Goal: Information Seeking & Learning: Find contact information

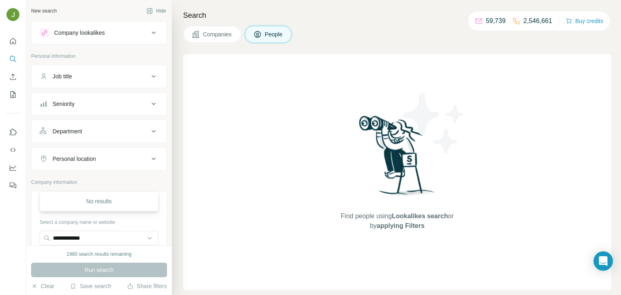
scroll to position [55, 0]
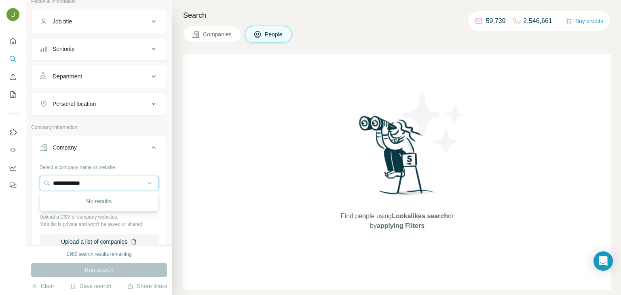
paste input "*********"
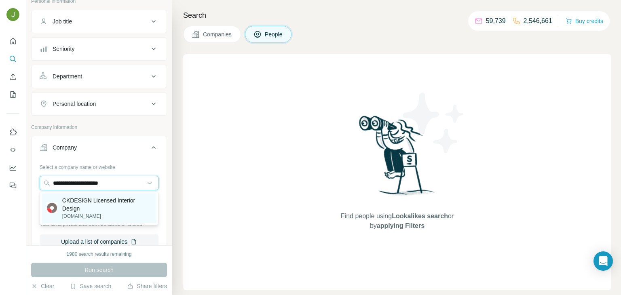
type input "**********"
click at [95, 213] on p "[DOMAIN_NAME]" at bounding box center [106, 216] width 89 height 7
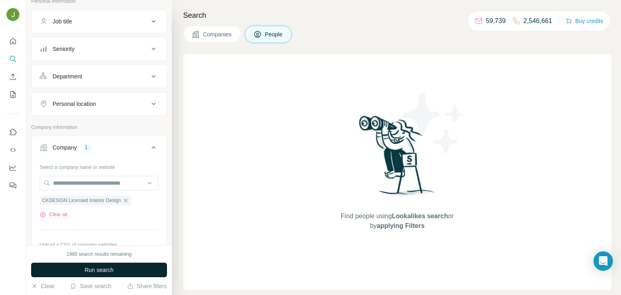
click at [104, 269] on span "Run search" at bounding box center [99, 270] width 29 height 8
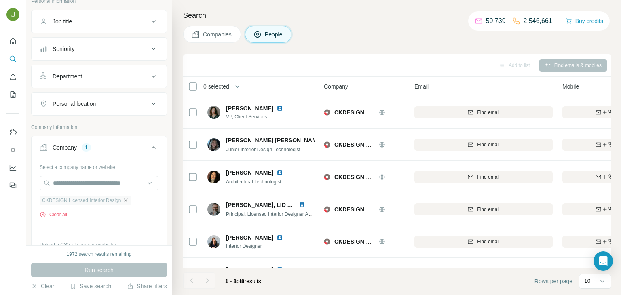
click at [129, 197] on icon "button" at bounding box center [126, 200] width 6 height 6
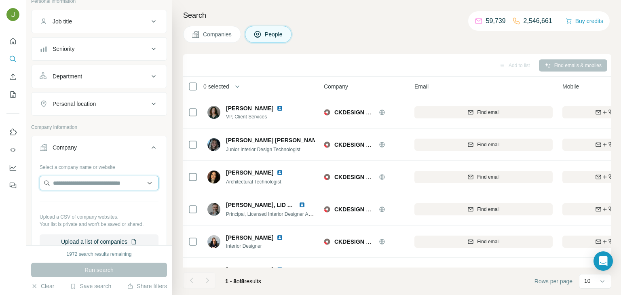
click at [116, 184] on input "text" at bounding box center [99, 183] width 119 height 15
paste input "**********"
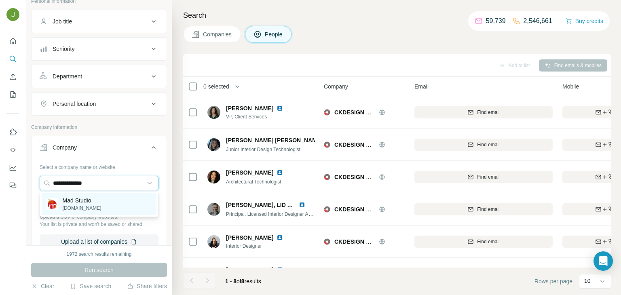
type input "**********"
click at [96, 209] on p "[DOMAIN_NAME]" at bounding box center [82, 208] width 39 height 7
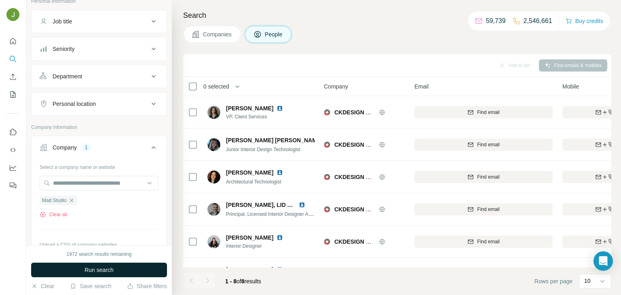
click at [103, 269] on span "Run search" at bounding box center [99, 270] width 29 height 8
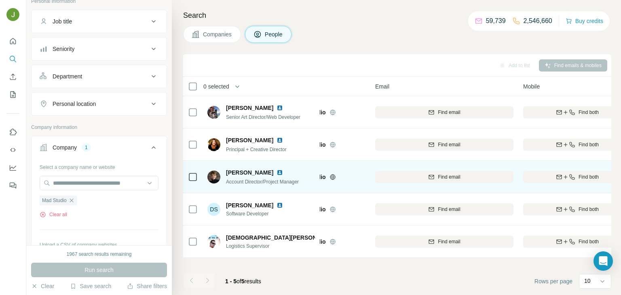
scroll to position [0, 40]
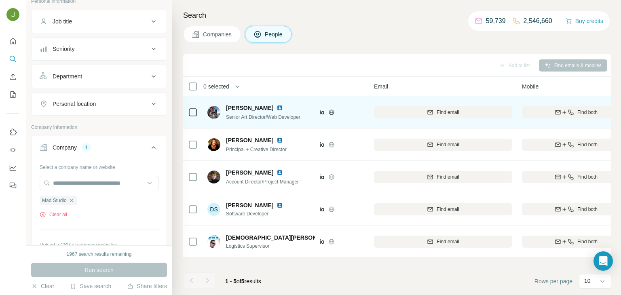
click at [588, 116] on button "Find both" at bounding box center [576, 112] width 108 height 12
click at [585, 112] on span "Find both" at bounding box center [588, 112] width 20 height 7
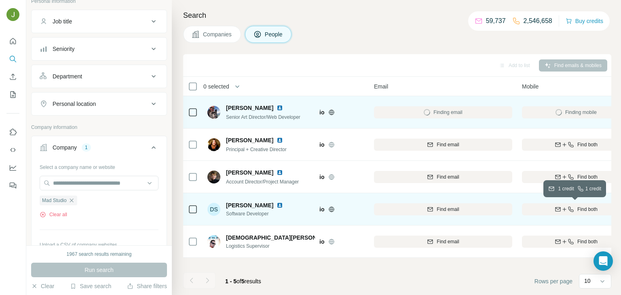
click at [584, 210] on span "Find both" at bounding box center [588, 209] width 20 height 7
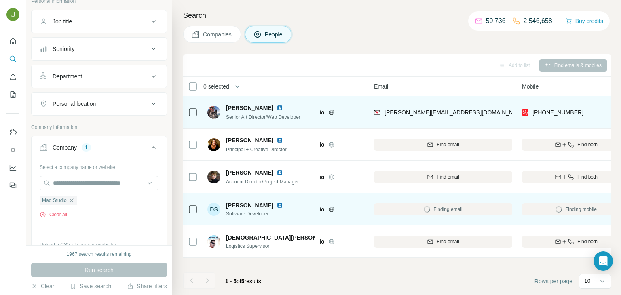
click at [457, 114] on div "[PERSON_NAME][EMAIL_ADDRESS][DOMAIN_NAME]" at bounding box center [443, 112] width 138 height 22
copy span "[PERSON_NAME][EMAIL_ADDRESS][DOMAIN_NAME]"
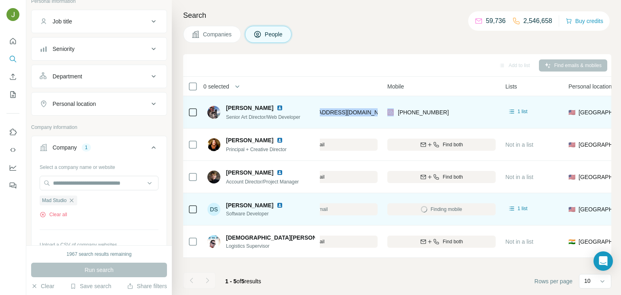
click at [277, 106] on img at bounding box center [280, 108] width 6 height 6
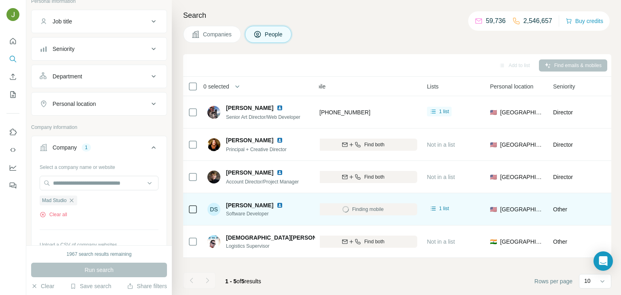
scroll to position [0, 261]
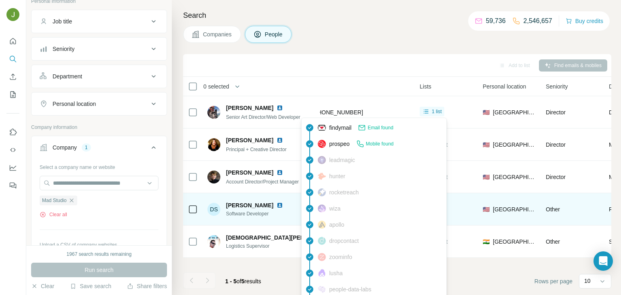
click at [324, 112] on span "[PHONE_NUMBER]" at bounding box center [337, 112] width 51 height 6
copy span "17202262592"
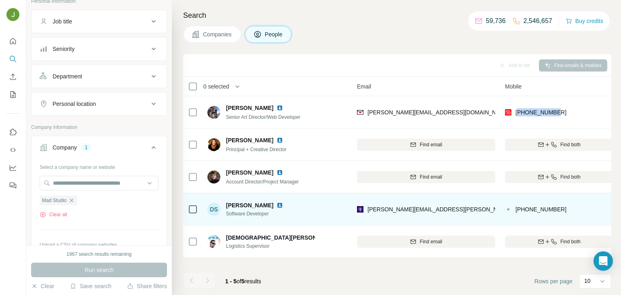
scroll to position [0, 69]
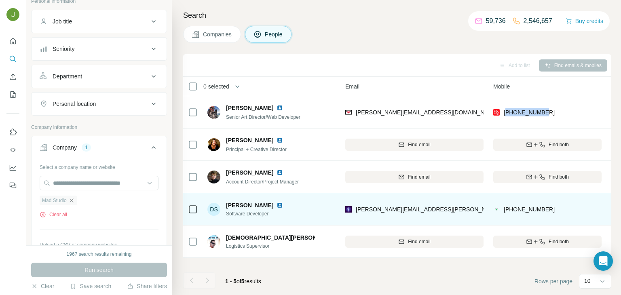
click at [74, 197] on icon "button" at bounding box center [71, 200] width 6 height 6
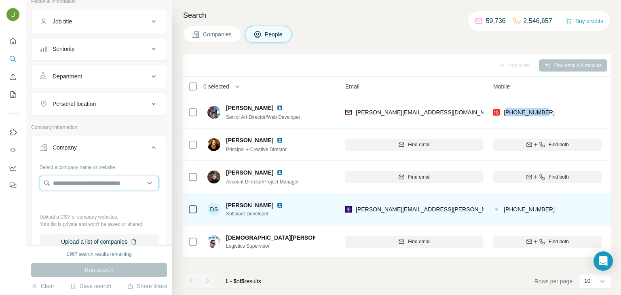
click at [70, 182] on input "text" at bounding box center [99, 183] width 119 height 15
paste input "**********"
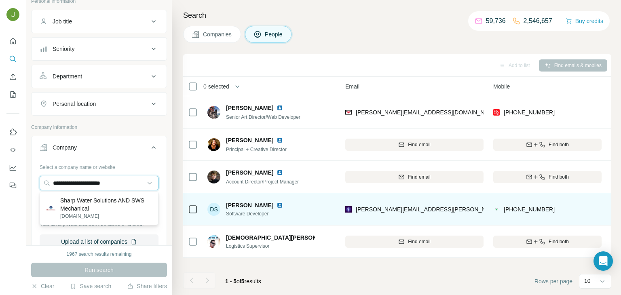
type input "**********"
click at [93, 206] on p "Sharp Water Solutions AND SWS Mechanical" at bounding box center [105, 205] width 91 height 16
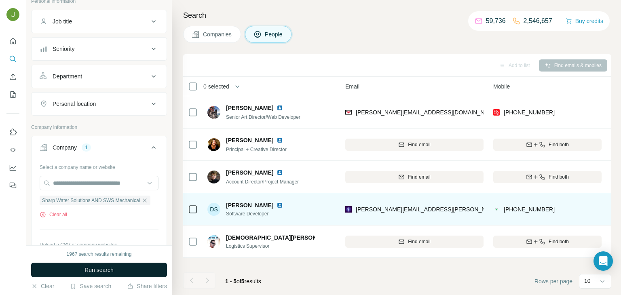
click at [126, 270] on button "Run search" at bounding box center [99, 270] width 136 height 15
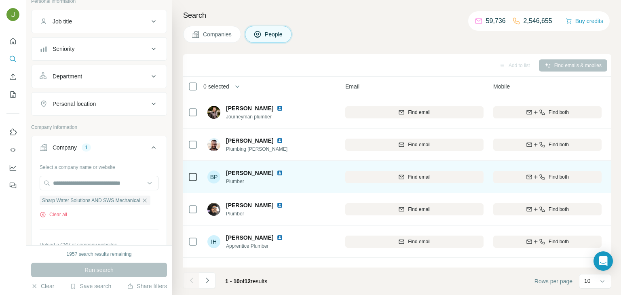
scroll to position [152, 69]
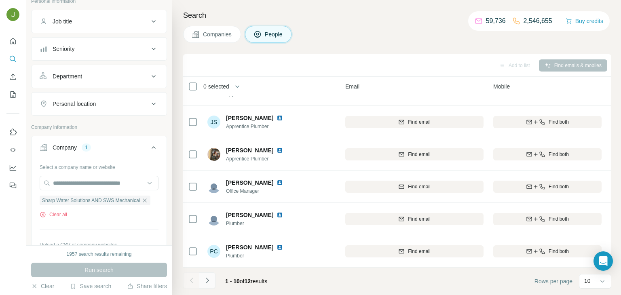
click at [202, 284] on button "Navigate to next page" at bounding box center [207, 281] width 16 height 16
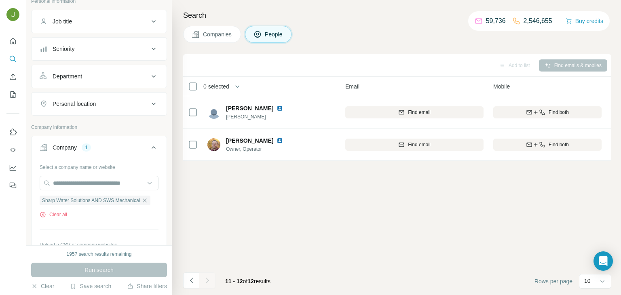
scroll to position [0, 69]
click at [148, 203] on icon "button" at bounding box center [145, 200] width 6 height 6
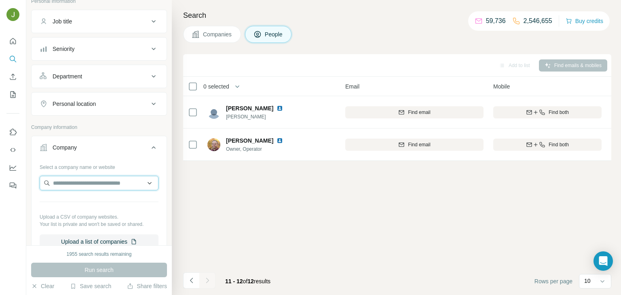
click at [131, 188] on input "text" at bounding box center [99, 183] width 119 height 15
paste input "**********"
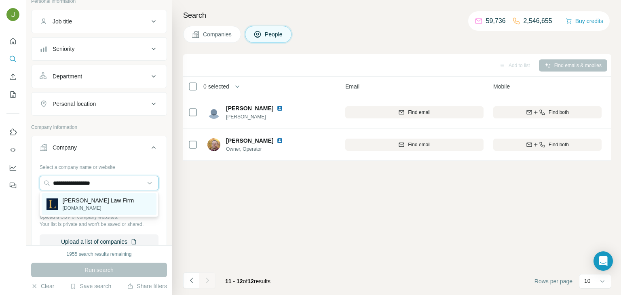
type input "**********"
click at [112, 205] on div "[PERSON_NAME] Law Firm [DOMAIN_NAME]" at bounding box center [99, 204] width 115 height 22
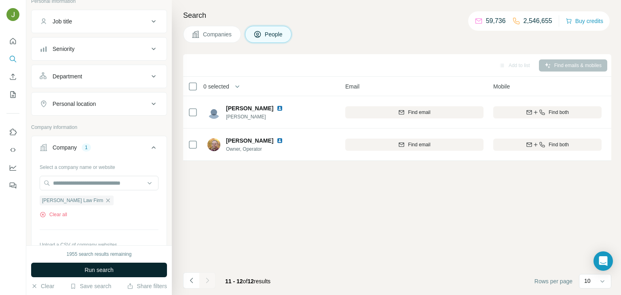
click at [112, 264] on button "Run search" at bounding box center [99, 270] width 136 height 15
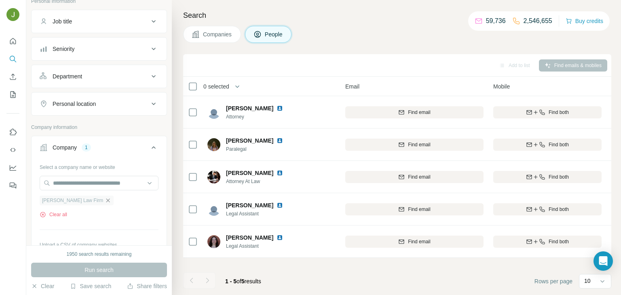
click at [105, 199] on icon "button" at bounding box center [108, 200] width 6 height 6
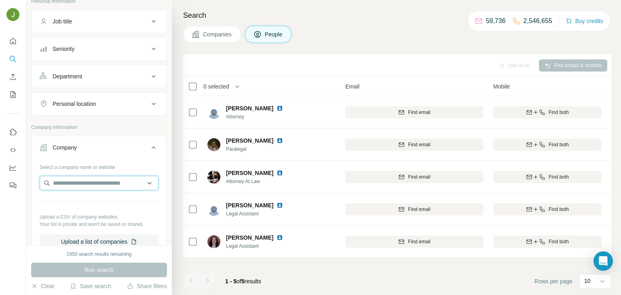
click at [76, 182] on input "text" at bounding box center [99, 183] width 119 height 15
paste input "**********"
type input "**********"
click at [96, 205] on p "[DOMAIN_NAME]" at bounding box center [85, 208] width 45 height 7
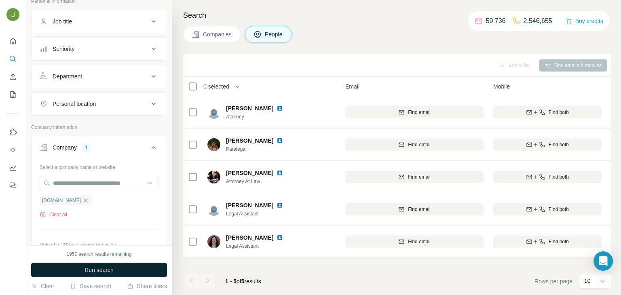
click at [110, 264] on button "Run search" at bounding box center [99, 270] width 136 height 15
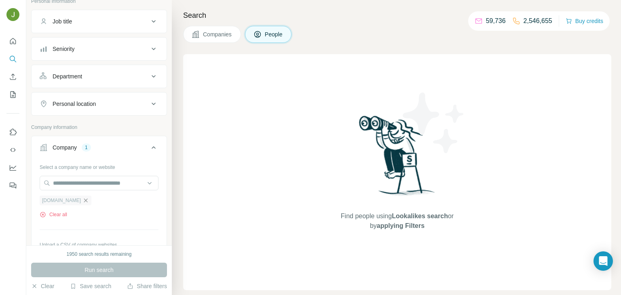
click at [89, 200] on icon "button" at bounding box center [86, 200] width 6 height 6
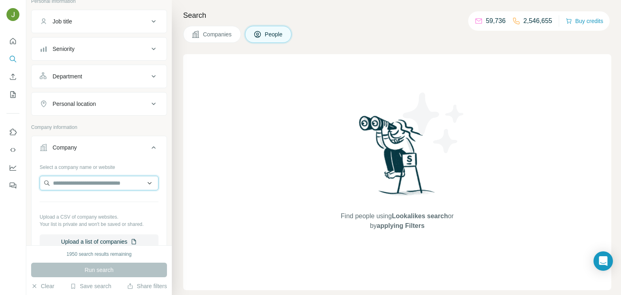
click at [106, 182] on input "text" at bounding box center [99, 183] width 119 height 15
paste input "**********"
type input "**********"
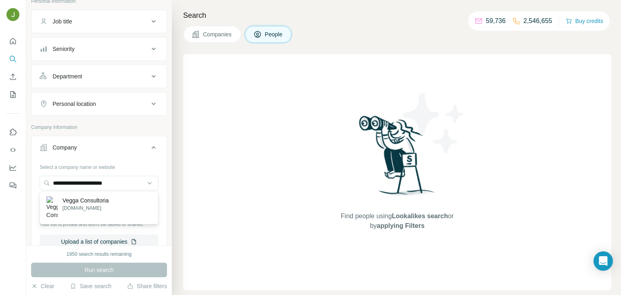
click at [95, 207] on p "[DOMAIN_NAME]" at bounding box center [86, 208] width 46 height 7
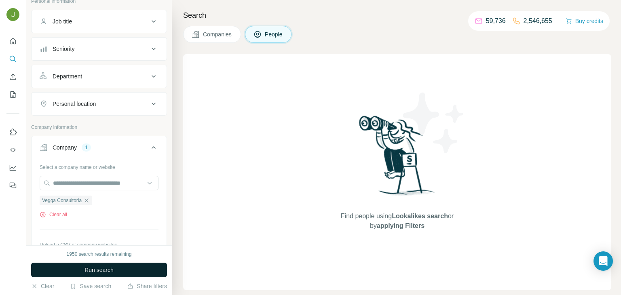
click at [93, 267] on span "Run search" at bounding box center [99, 270] width 29 height 8
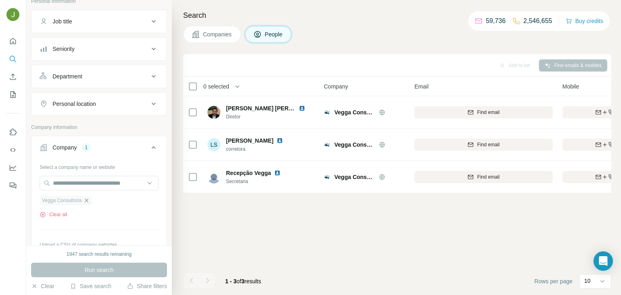
click at [90, 200] on icon "button" at bounding box center [86, 200] width 6 height 6
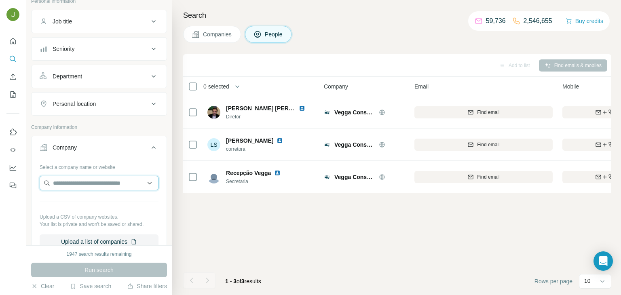
click at [93, 180] on input "text" at bounding box center [99, 183] width 119 height 15
paste input "**********"
paste input "text"
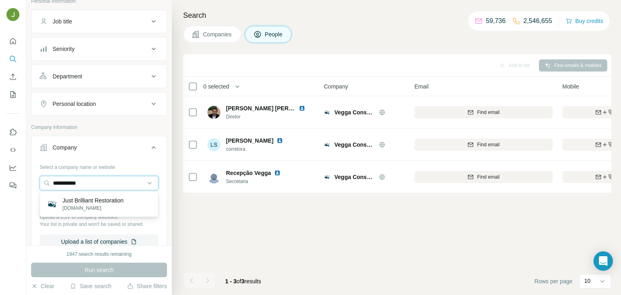
type input "**********"
click at [108, 199] on p "Just Brilliant Restoration" at bounding box center [93, 201] width 61 height 8
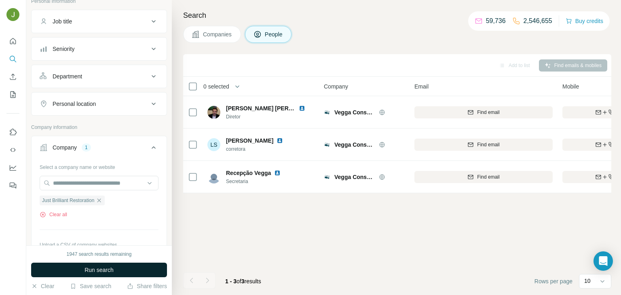
click at [67, 271] on button "Run search" at bounding box center [99, 270] width 136 height 15
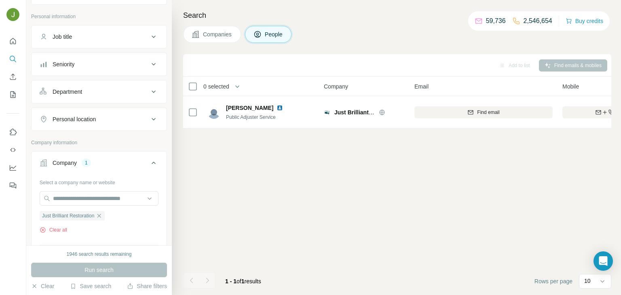
scroll to position [44, 0]
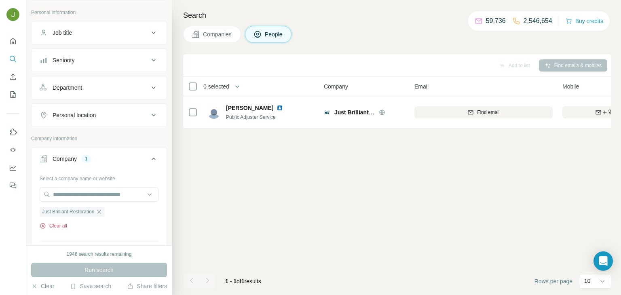
click at [45, 225] on icon "button" at bounding box center [43, 226] width 6 height 6
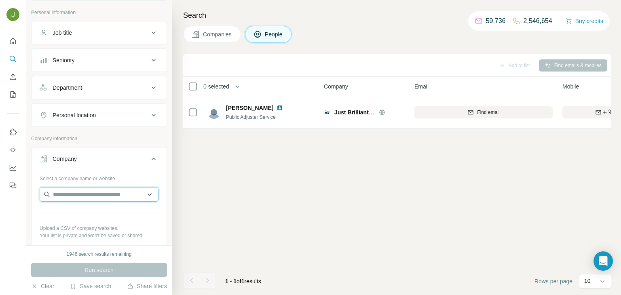
click at [58, 198] on input "text" at bounding box center [99, 194] width 119 height 15
paste input "**********"
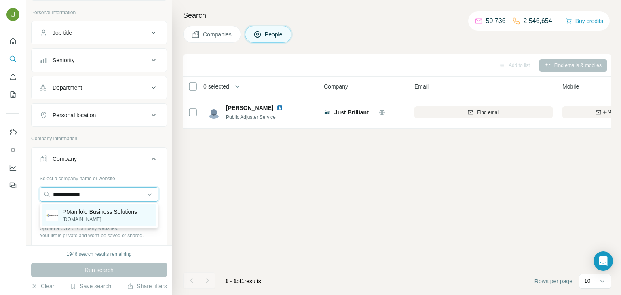
type input "**********"
click at [97, 216] on p "PManifold Business Solutions" at bounding box center [100, 212] width 74 height 8
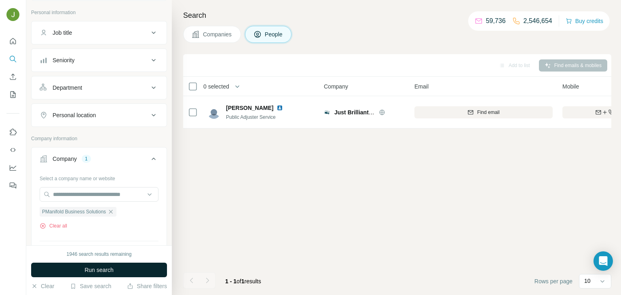
click at [111, 269] on span "Run search" at bounding box center [99, 270] width 29 height 8
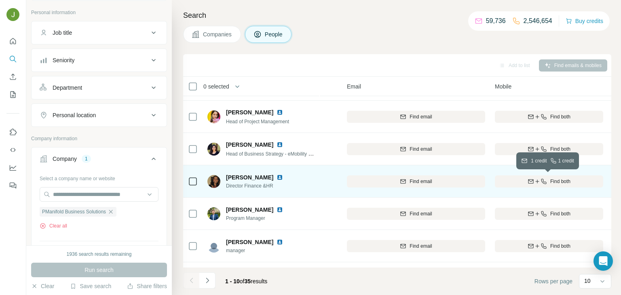
scroll to position [93, 68]
click at [567, 182] on span "Find both" at bounding box center [560, 181] width 20 height 7
click at [277, 178] on img at bounding box center [280, 177] width 6 height 6
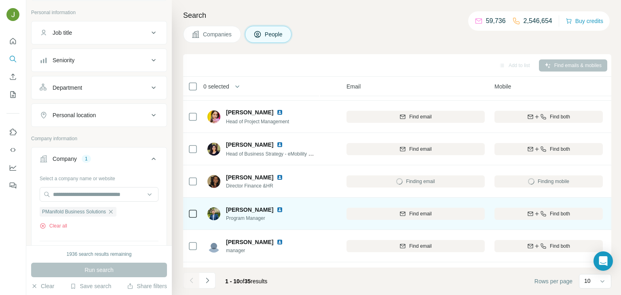
scroll to position [152, 68]
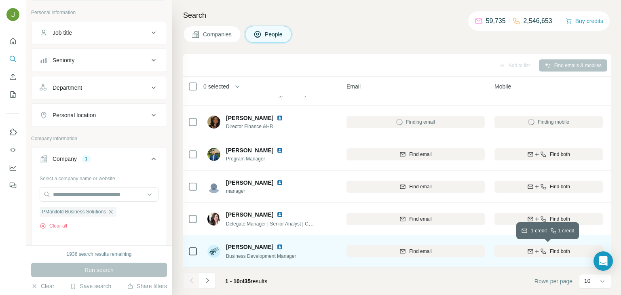
click at [567, 250] on span "Find both" at bounding box center [560, 251] width 20 height 7
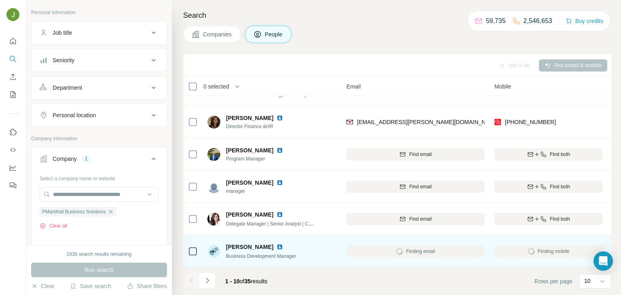
click at [280, 246] on img at bounding box center [280, 247] width 6 height 6
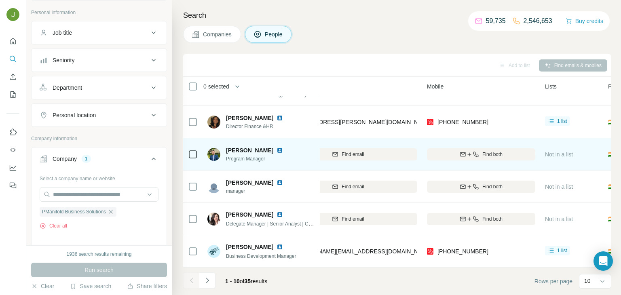
scroll to position [150, 76]
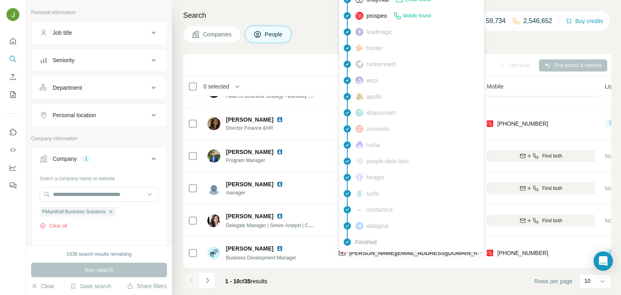
click at [362, 252] on div "findymail Email found prospeo Mobile found leadmagic hunter rocketreach [PERSON…" at bounding box center [412, 120] width 146 height 263
click at [362, 252] on span "[PERSON_NAME][EMAIL_ADDRESS][DOMAIN_NAME]" at bounding box center [420, 253] width 142 height 6
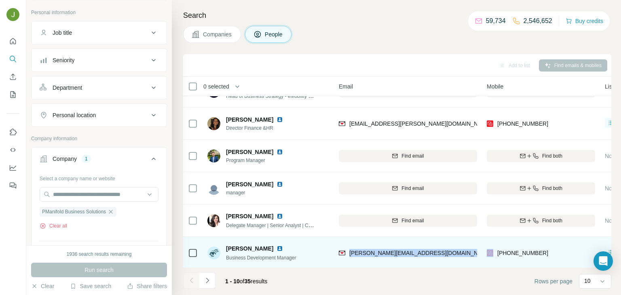
click at [256, 258] on span "Business Development Manager" at bounding box center [261, 258] width 70 height 6
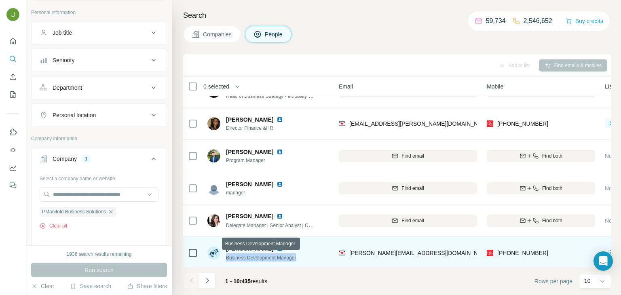
copy span "Business Development Manager"
click at [252, 246] on span "[PERSON_NAME]" at bounding box center [249, 249] width 47 height 8
copy span "Business Development Manager"
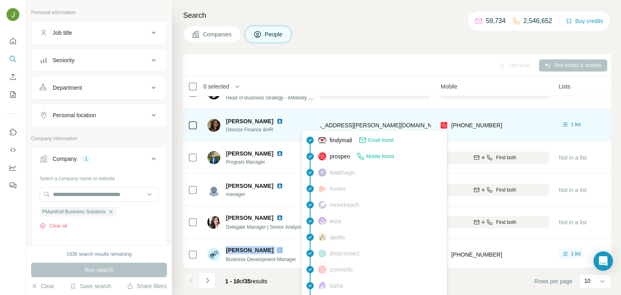
scroll to position [148, 125]
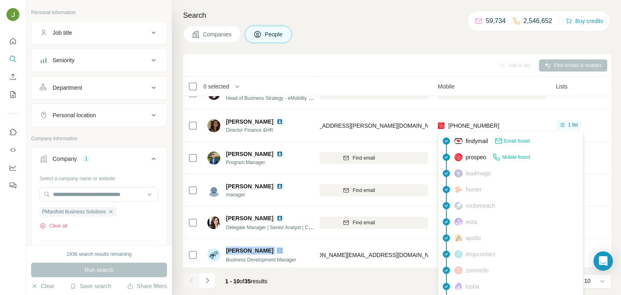
click at [459, 127] on span "[PHONE_NUMBER]" at bounding box center [474, 126] width 51 height 6
copy tr "[PHONE_NUMBER]"
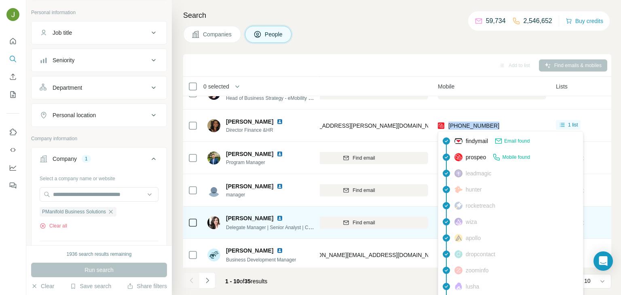
scroll to position [152, 125]
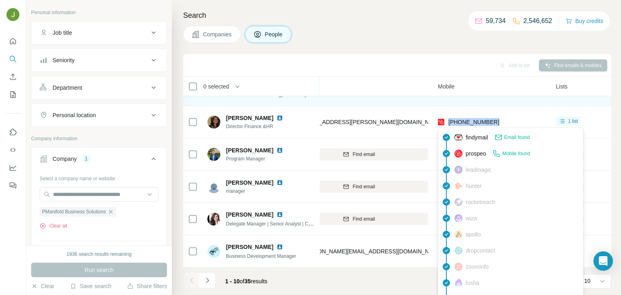
click at [426, 103] on td "Find email" at bounding box center [359, 90] width 148 height 32
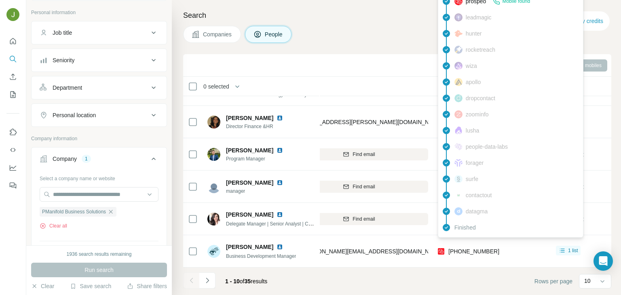
click at [478, 251] on span "[PHONE_NUMBER]" at bounding box center [474, 251] width 51 height 6
copy span "918928756463"
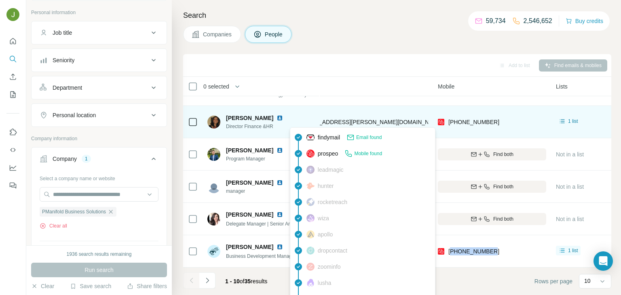
click at [342, 123] on span "[EMAIL_ADDRESS][PERSON_NAME][DOMAIN_NAME]" at bounding box center [372, 122] width 142 height 6
copy span "[EMAIL_ADDRESS][PERSON_NAME][DOMAIN_NAME]"
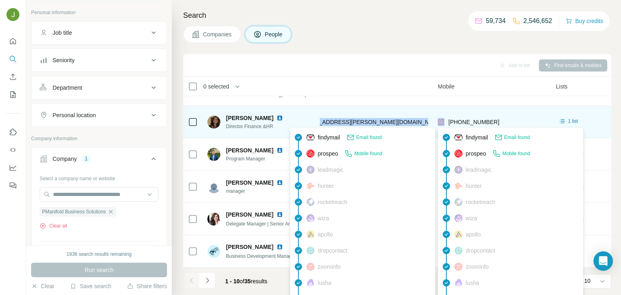
click at [482, 122] on span "[PHONE_NUMBER]" at bounding box center [474, 122] width 51 height 6
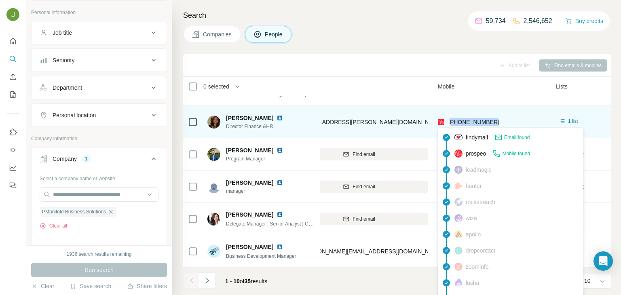
copy span "919372330123"
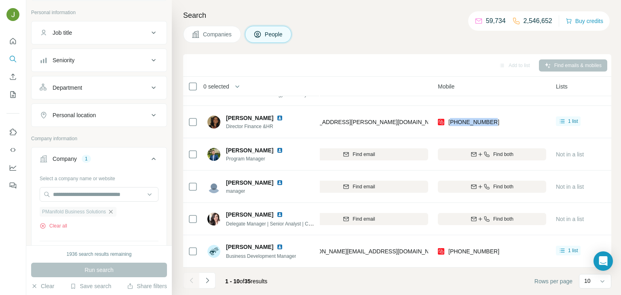
click at [112, 209] on icon "button" at bounding box center [111, 212] width 6 height 6
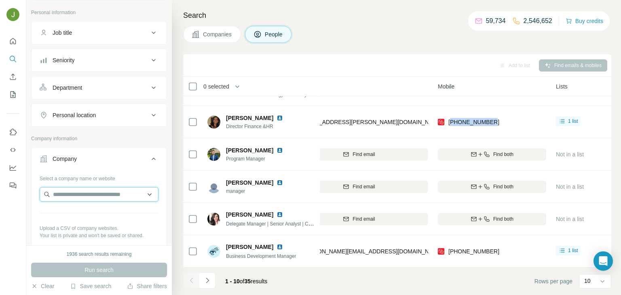
click at [95, 199] on input "text" at bounding box center [99, 194] width 119 height 15
paste input "**********"
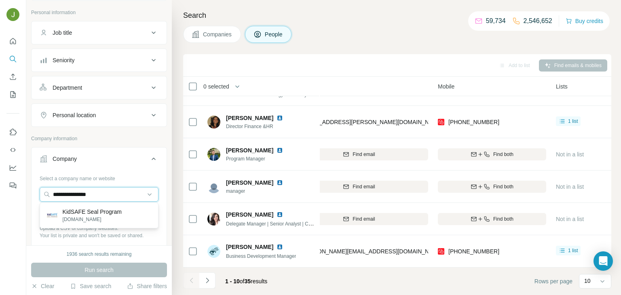
type input "**********"
click at [97, 214] on p "KidSAFE Seal Program" at bounding box center [92, 212] width 59 height 8
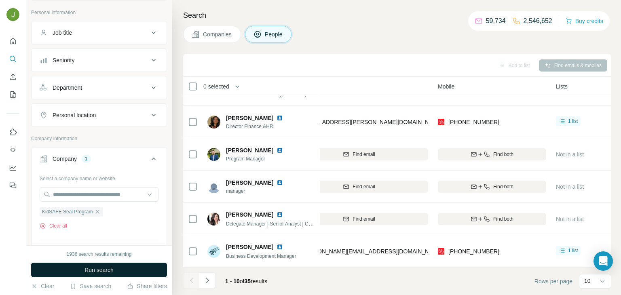
click at [102, 267] on span "Run search" at bounding box center [99, 270] width 29 height 8
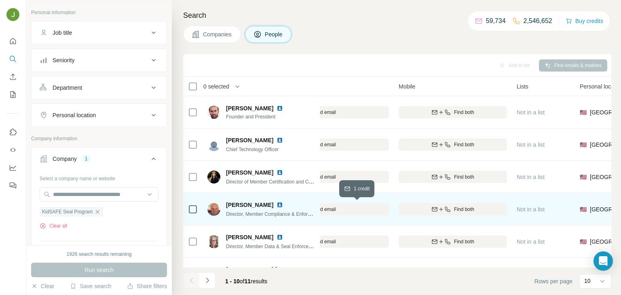
scroll to position [0, 165]
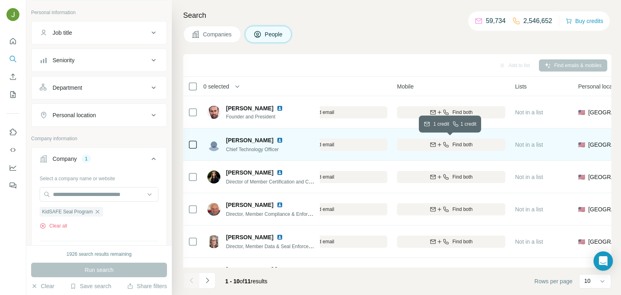
click at [479, 148] on div "Find both" at bounding box center [451, 144] width 108 height 7
click at [277, 137] on img at bounding box center [280, 140] width 6 height 6
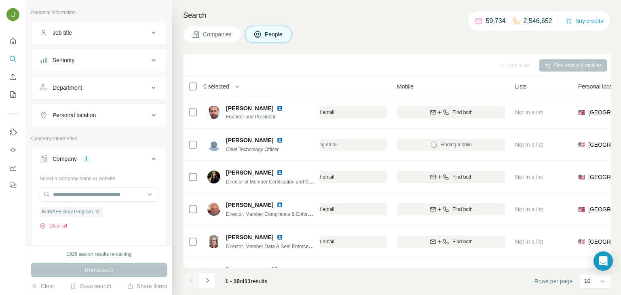
click at [277, 141] on img at bounding box center [280, 140] width 6 height 6
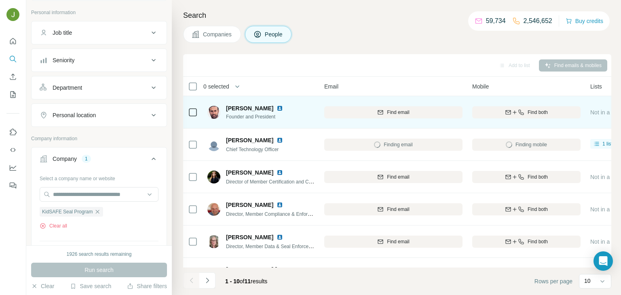
scroll to position [0, 89]
click at [565, 110] on div "Find both" at bounding box center [528, 112] width 108 height 7
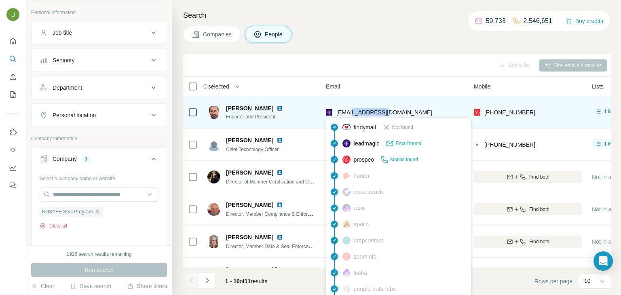
drag, startPoint x: 401, startPoint y: 111, endPoint x: 353, endPoint y: 112, distance: 47.7
click at [353, 112] on div "[EMAIL_ADDRESS][DOMAIN_NAME]" at bounding box center [395, 112] width 138 height 22
copy span "[DOMAIN_NAME]"
click at [351, 113] on span "[EMAIL_ADDRESS][DOMAIN_NAME]" at bounding box center [385, 112] width 96 height 6
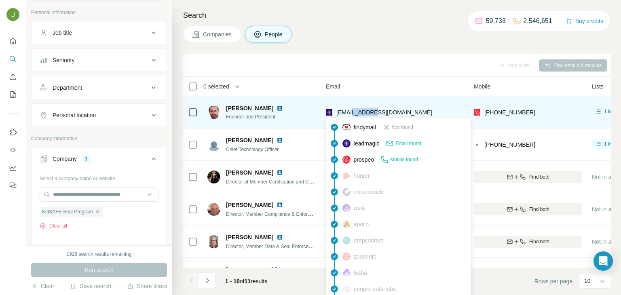
click at [351, 113] on span "[EMAIL_ADDRESS][DOMAIN_NAME]" at bounding box center [385, 112] width 96 height 6
click at [277, 106] on img at bounding box center [280, 108] width 6 height 6
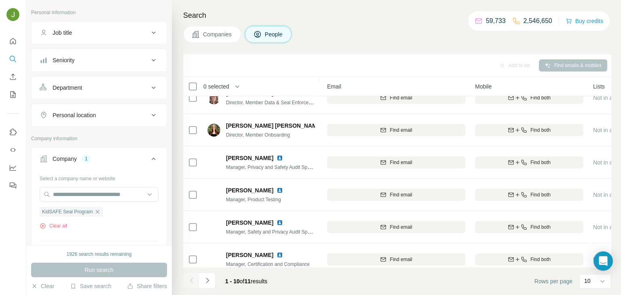
scroll to position [152, 87]
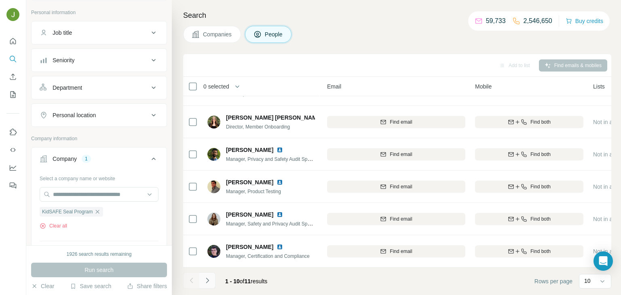
click at [208, 281] on icon "Navigate to next page" at bounding box center [207, 280] width 3 height 5
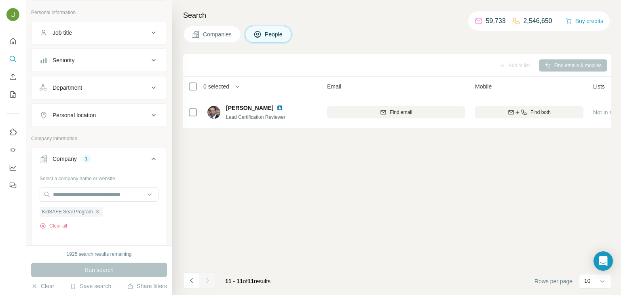
scroll to position [0, 87]
click at [99, 210] on icon "button" at bounding box center [98, 212] width 4 height 4
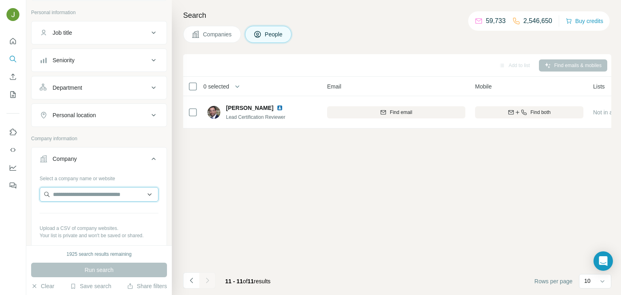
click at [89, 197] on input "text" at bounding box center [99, 194] width 119 height 15
paste input "**********"
type input "**********"
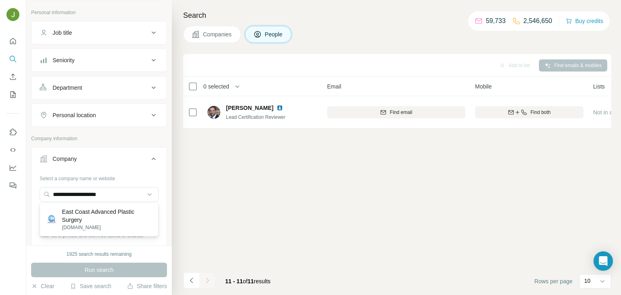
click at [90, 216] on p "East Coast Advanced Plastic Surgery" at bounding box center [107, 216] width 90 height 16
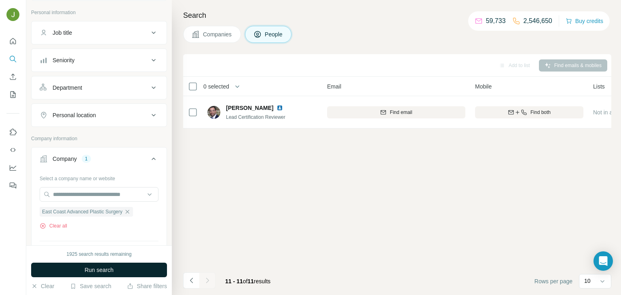
click at [131, 266] on button "Run search" at bounding box center [99, 270] width 136 height 15
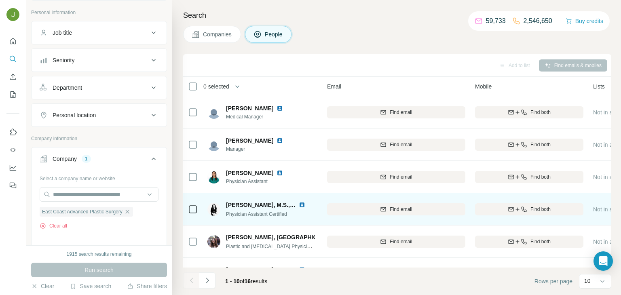
scroll to position [152, 407]
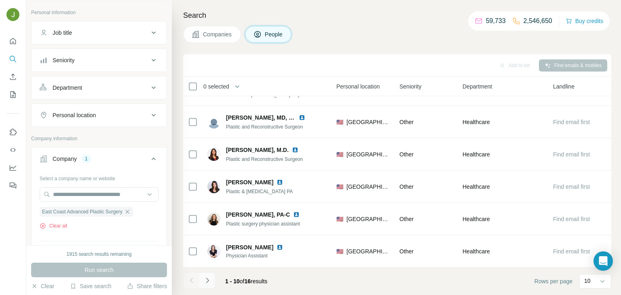
click at [210, 278] on icon "Navigate to next page" at bounding box center [207, 281] width 8 height 8
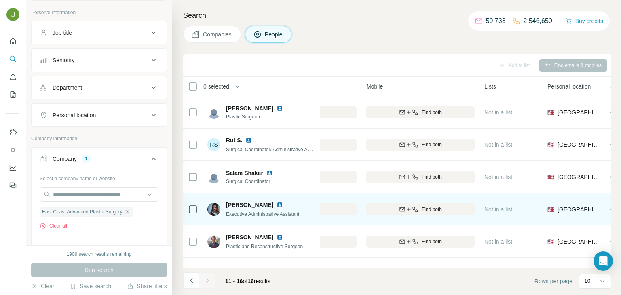
scroll to position [23, 196]
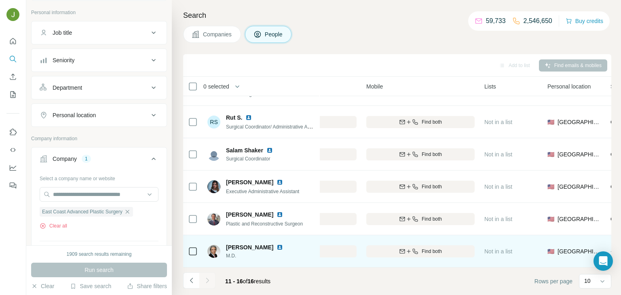
click at [280, 246] on img at bounding box center [280, 247] width 6 height 6
click at [457, 251] on div "Find both" at bounding box center [420, 251] width 108 height 7
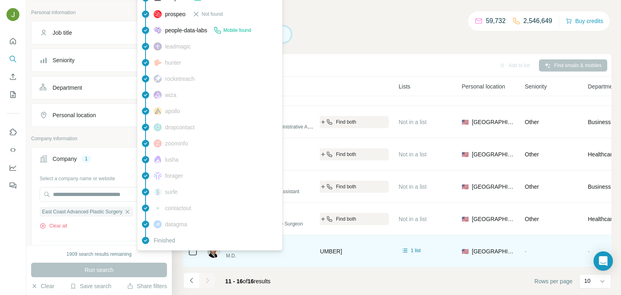
scroll to position [23, 288]
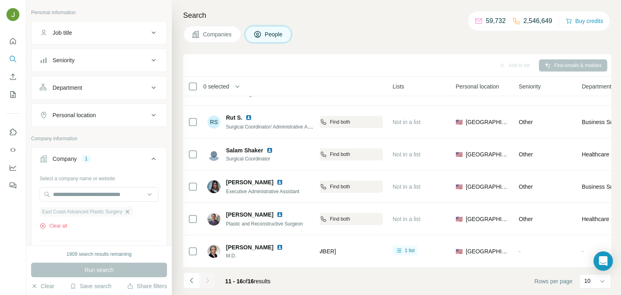
click at [131, 212] on icon "button" at bounding box center [127, 212] width 6 height 6
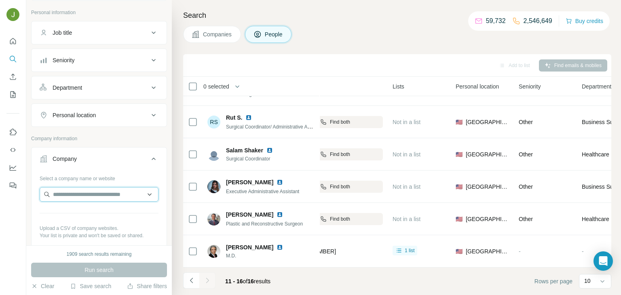
click at [102, 192] on input "text" at bounding box center [99, 194] width 119 height 15
paste input "**********"
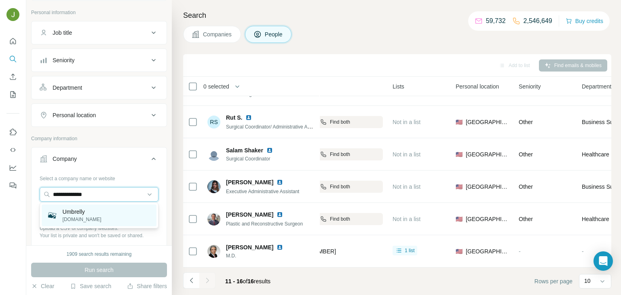
type input "**********"
click at [106, 214] on div "Umbrelly [DOMAIN_NAME]" at bounding box center [99, 216] width 115 height 22
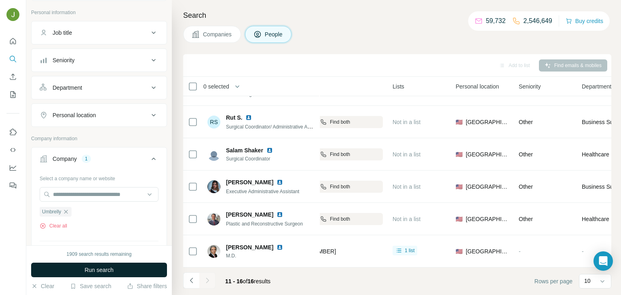
click at [107, 269] on span "Run search" at bounding box center [99, 270] width 29 height 8
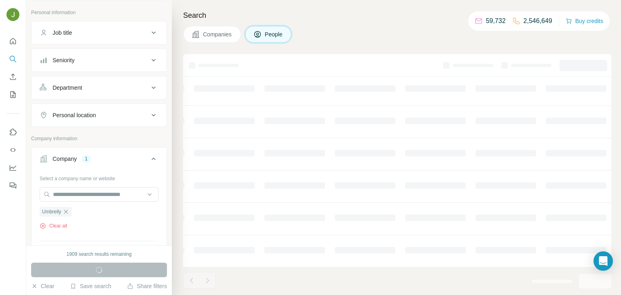
scroll to position [23, 270]
